Goal: Task Accomplishment & Management: Manage account settings

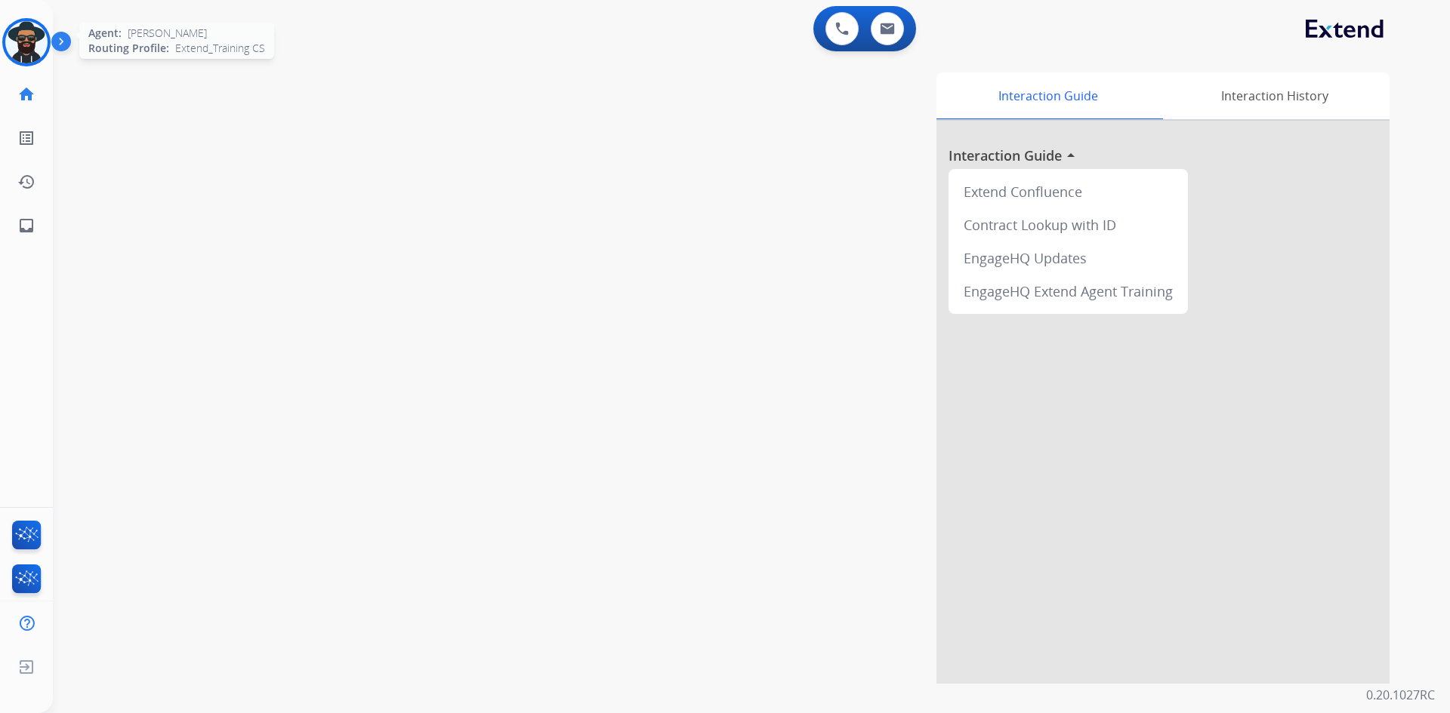
click at [29, 41] on img at bounding box center [26, 42] width 42 height 42
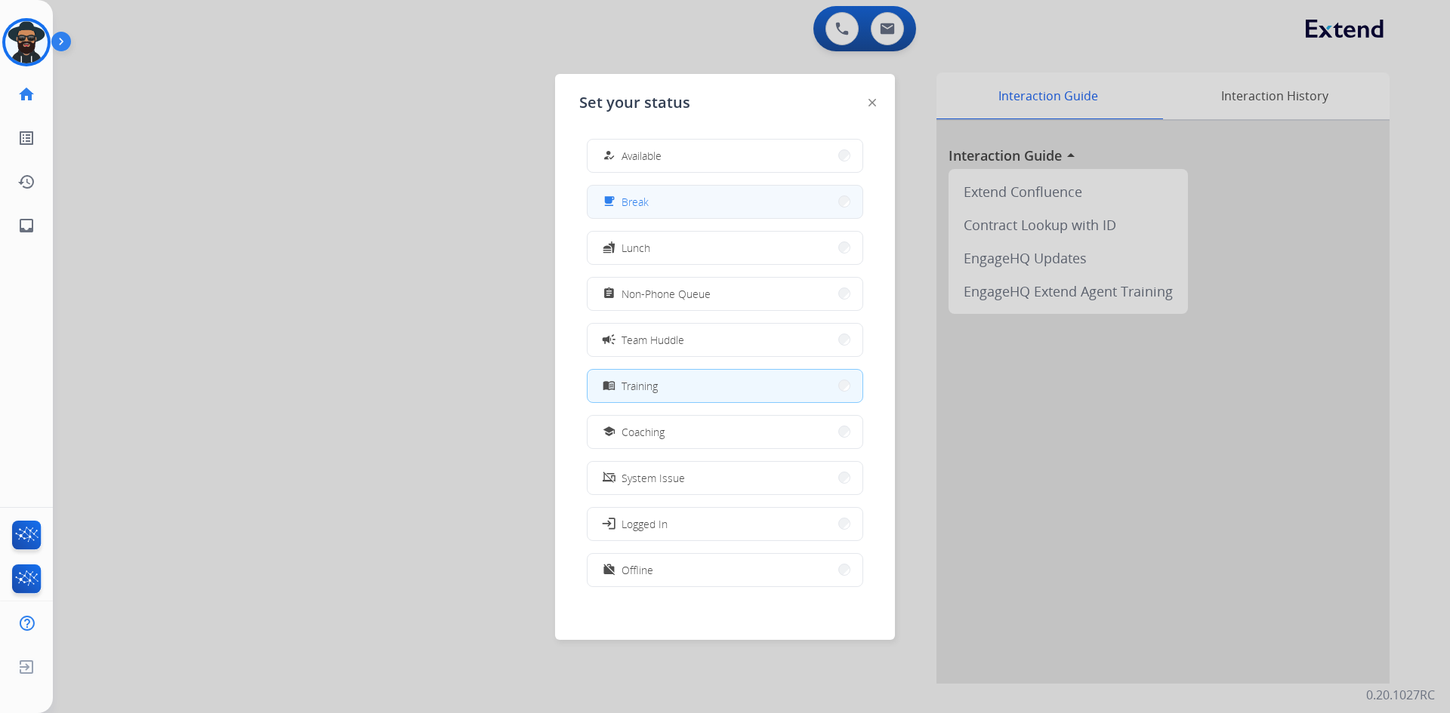
click at [657, 209] on button "free_breakfast Break" at bounding box center [724, 202] width 275 height 32
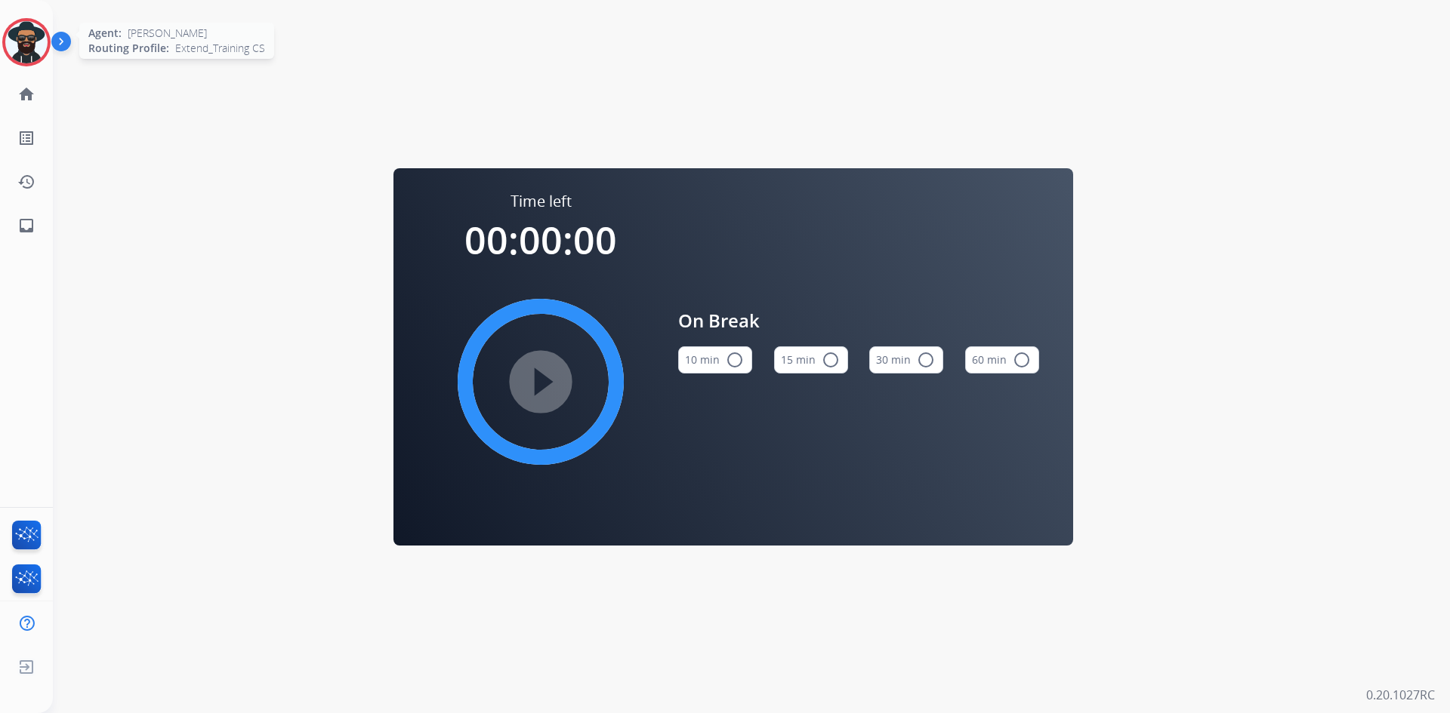
click at [22, 41] on img at bounding box center [26, 42] width 42 height 42
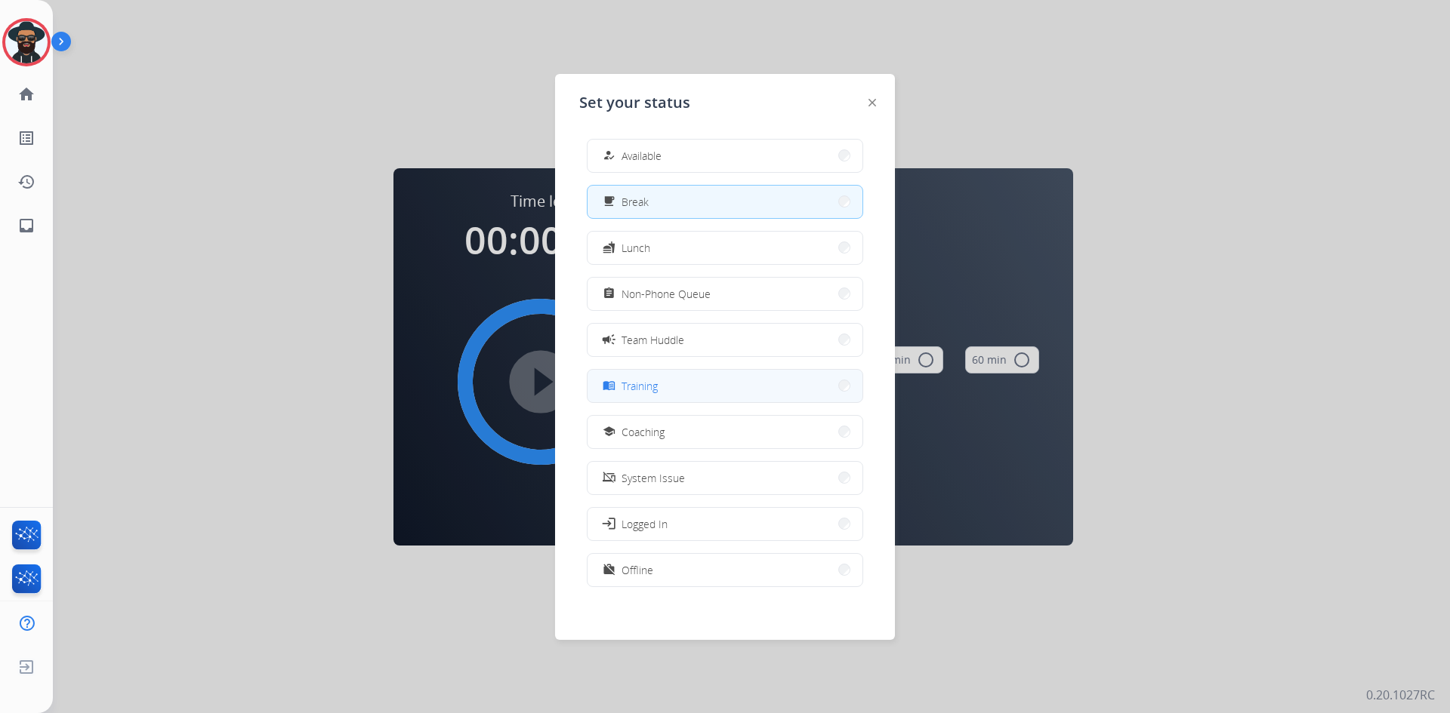
click at [664, 393] on button "menu_book Training" at bounding box center [724, 386] width 275 height 32
